Goal: Transaction & Acquisition: Register for event/course

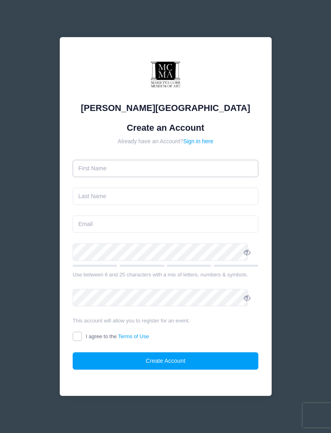
click at [215, 162] on input "text" at bounding box center [166, 168] width 186 height 17
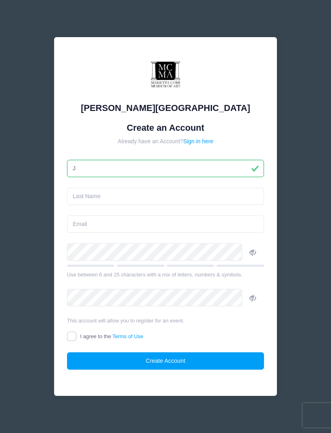
type input "J"
click at [188, 199] on input "text" at bounding box center [165, 196] width 197 height 17
type input "Potter"
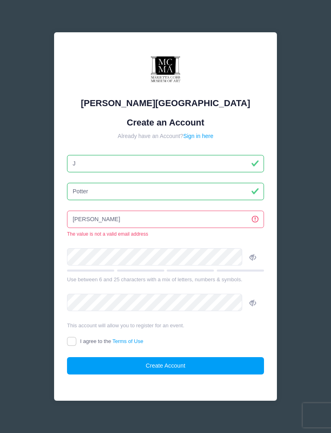
type input "jeff2"
type input "[EMAIL_ADDRESS][DOMAIN_NAME]"
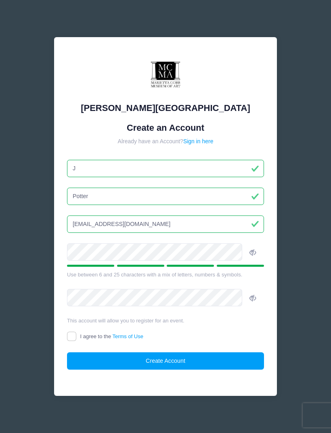
click at [249, 250] on icon at bounding box center [252, 252] width 6 height 6
click at [311, 266] on div "[PERSON_NAME][GEOGRAPHIC_DATA] Create an Account Already have an Account? Sign …" at bounding box center [165, 216] width 331 height 433
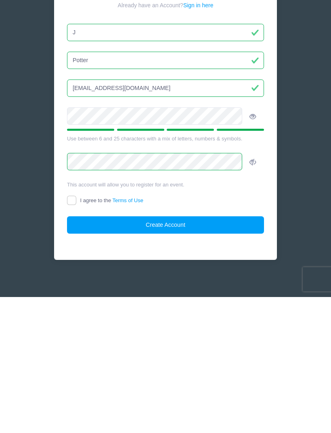
click at [76, 332] on input "I agree to the Terms of Use" at bounding box center [71, 336] width 9 height 9
checkbox input "true"
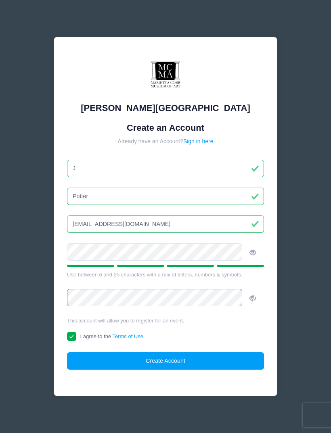
click at [216, 357] on button "Create Account" at bounding box center [165, 360] width 197 height 17
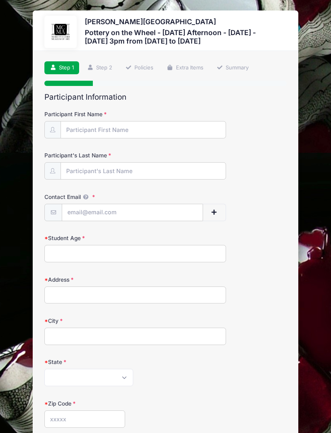
click at [149, 67] on link "Policies" at bounding box center [139, 67] width 39 height 13
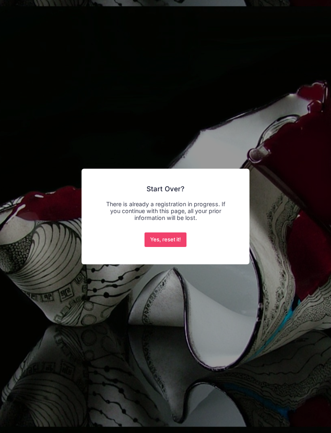
click at [176, 239] on button "Yes, reset it!" at bounding box center [165, 239] width 42 height 15
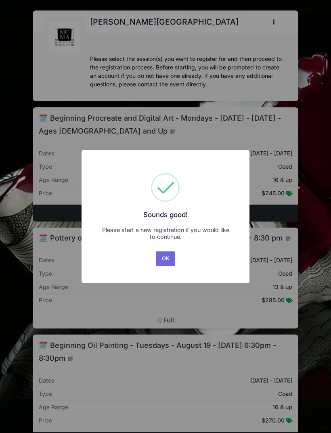
click at [168, 258] on button "OK" at bounding box center [165, 258] width 19 height 15
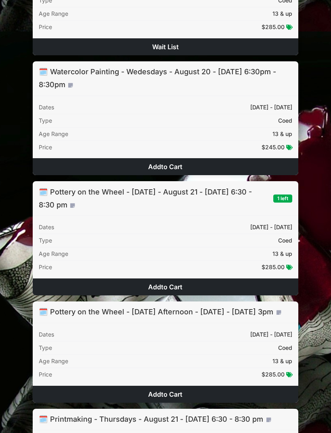
scroll to position [1209, 0]
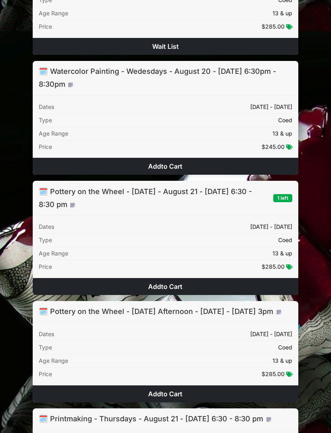
click at [241, 316] on span "Pottery on the Wheel - Thursday Afternoon - August 21 - September 18, 2025 - 3pm" at bounding box center [161, 311] width 223 height 8
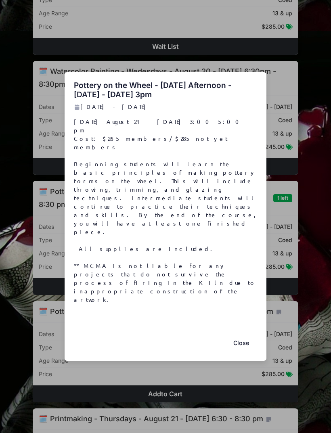
click at [243, 335] on button "Close" at bounding box center [241, 343] width 32 height 17
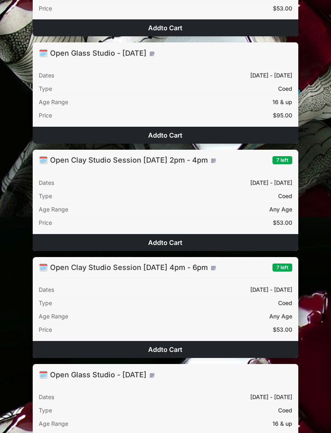
scroll to position [3122, 0]
